Goal: Transaction & Acquisition: Purchase product/service

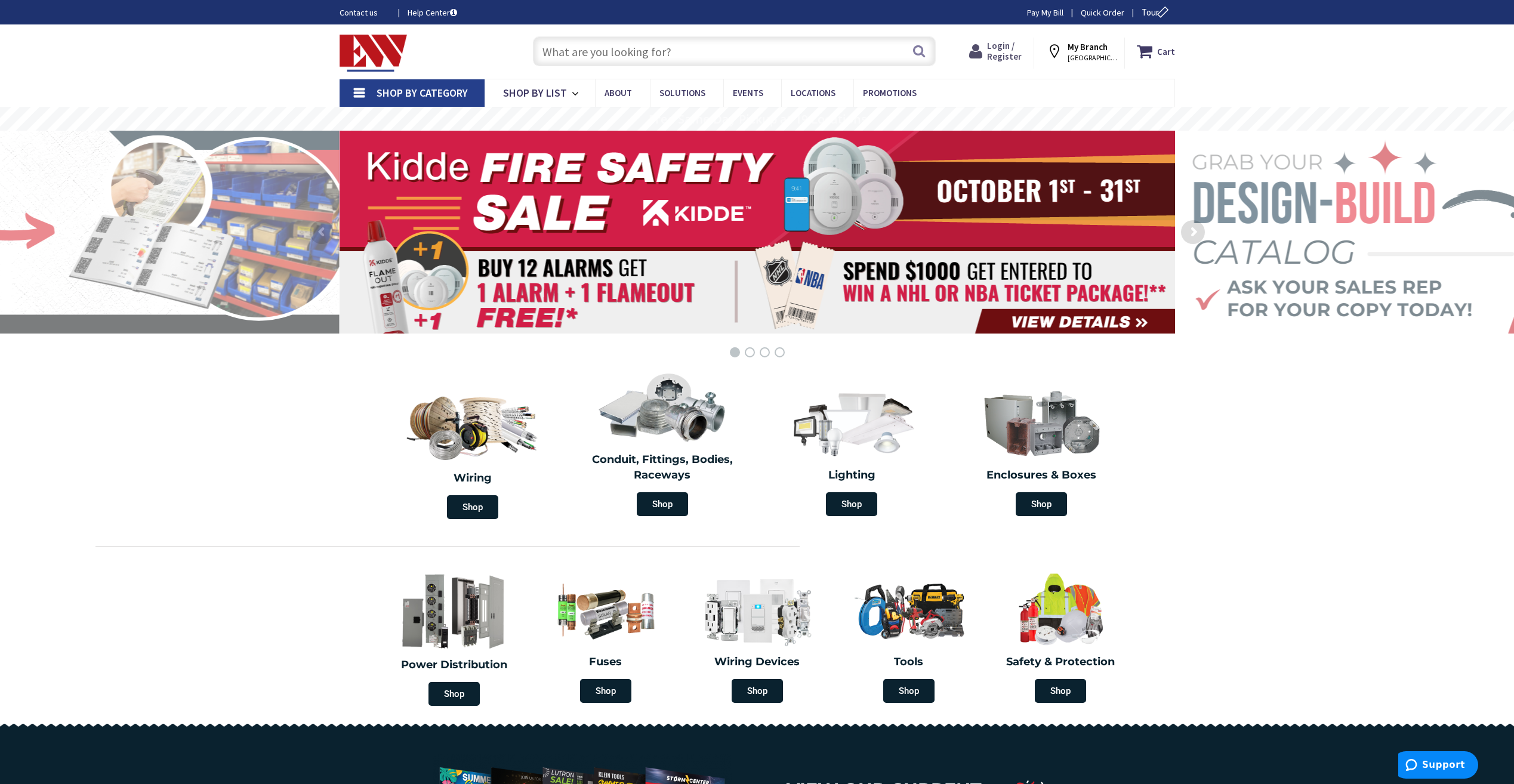
click at [1006, 46] on span "Login / Register" at bounding box center [1004, 51] width 35 height 22
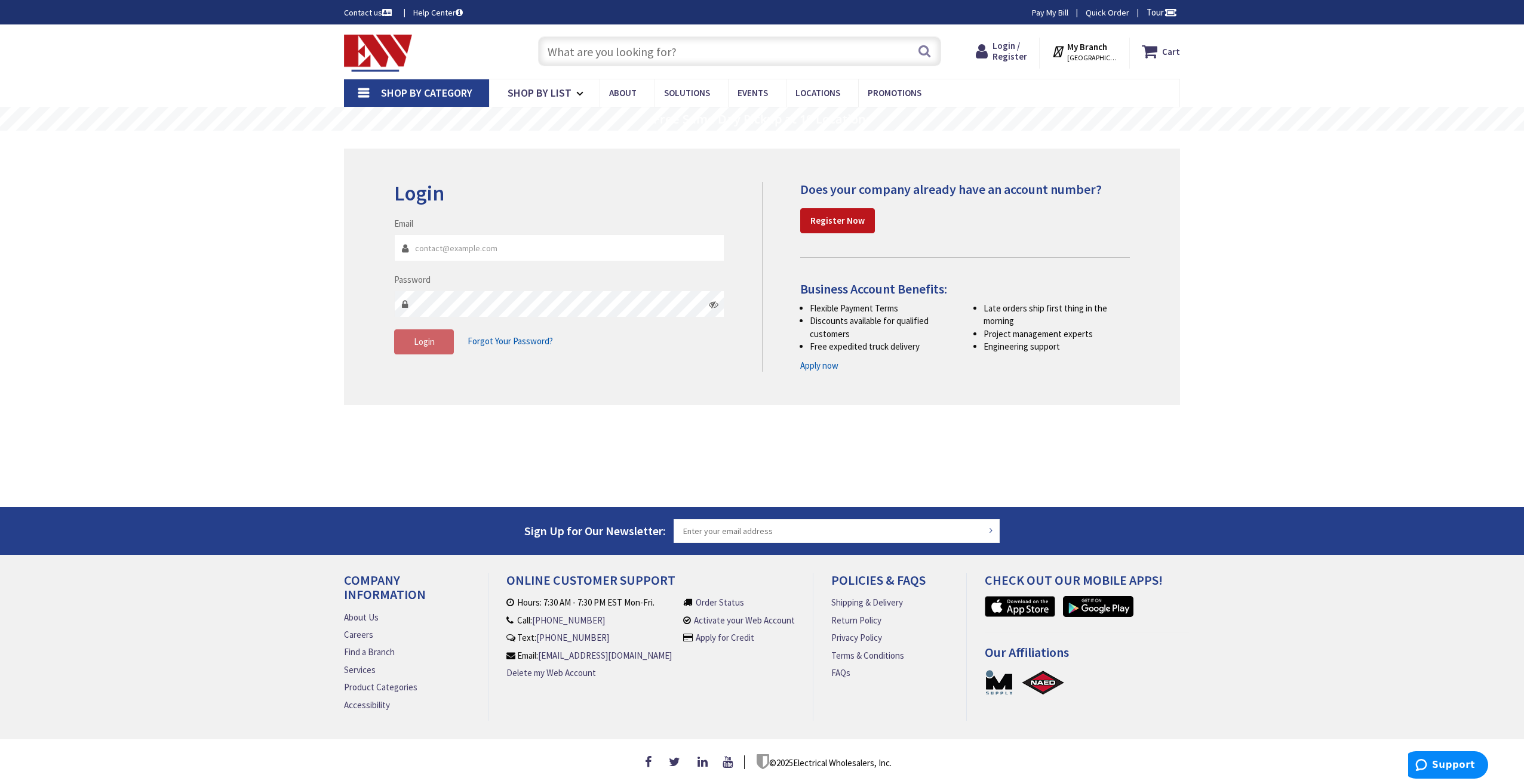
click at [456, 251] on input "Email" at bounding box center [559, 248] width 330 height 27
type input "Gtsilfidis@yahoo.com"
click at [413, 336] on span "Login" at bounding box center [424, 342] width 21 height 12
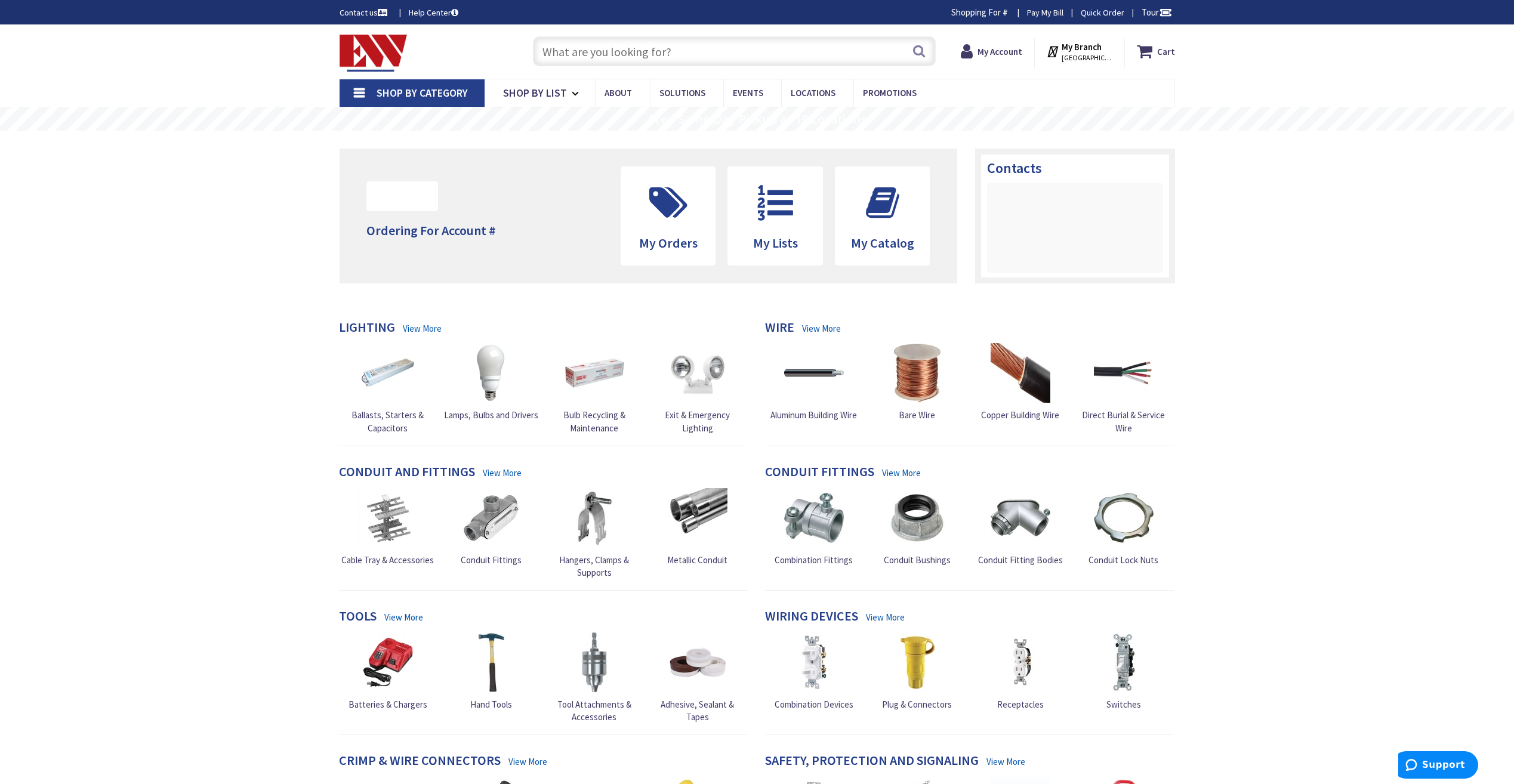
click at [680, 63] on input "text" at bounding box center [734, 51] width 403 height 30
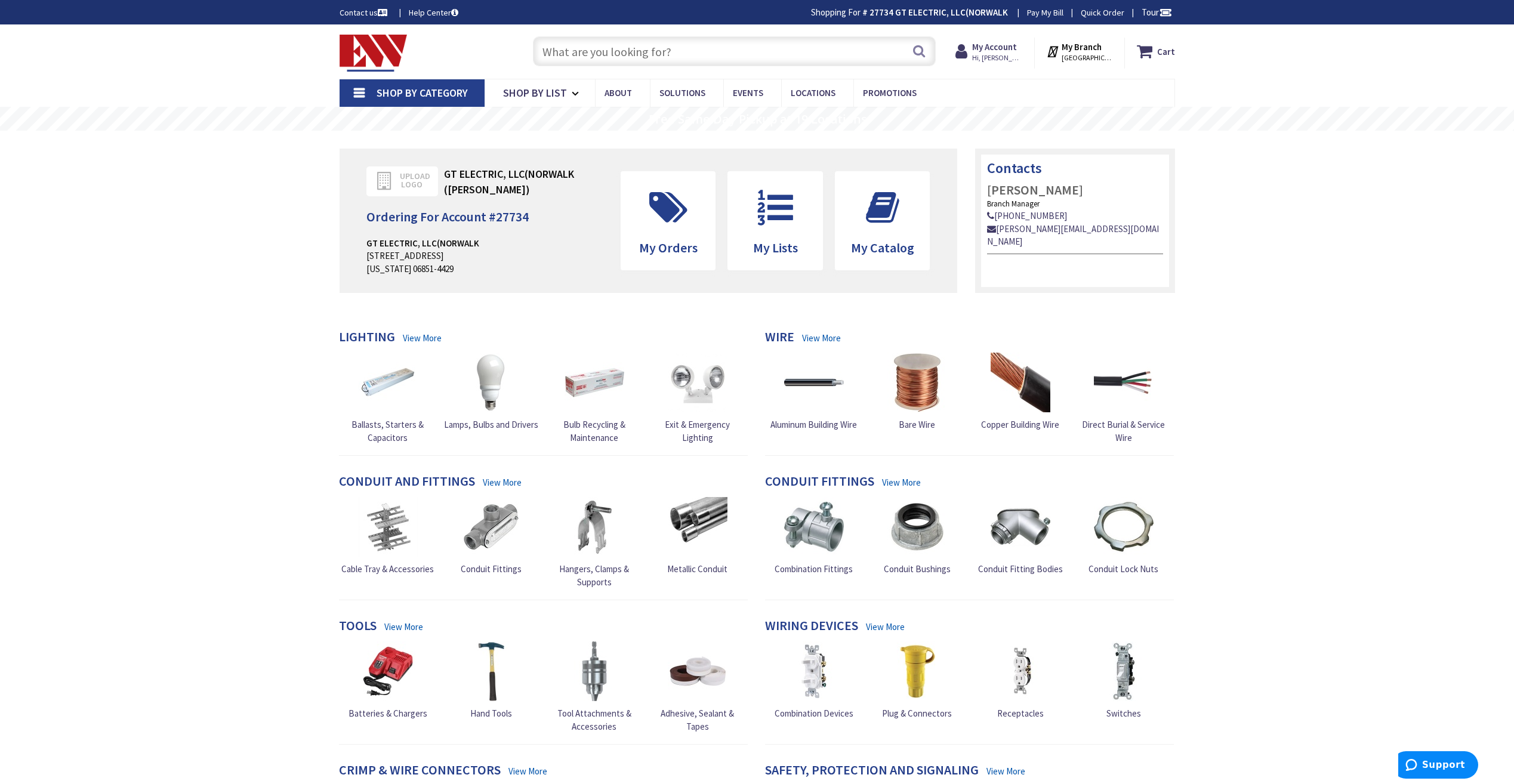
paste input "WP6000W"
type input "WP6000W"
click at [913, 47] on button "Search" at bounding box center [919, 51] width 16 height 27
